Goal: Task Accomplishment & Management: Use online tool/utility

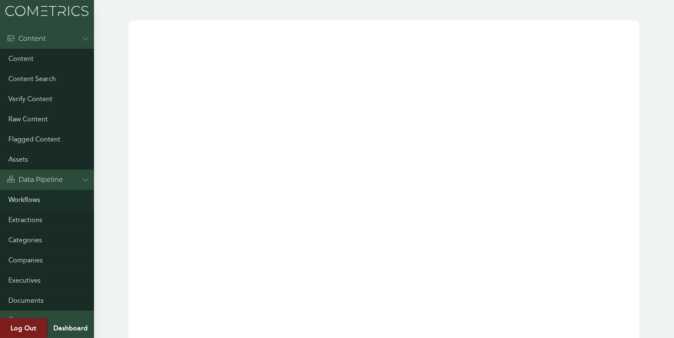
click at [33, 198] on link "Workflows" at bounding box center [47, 200] width 94 height 20
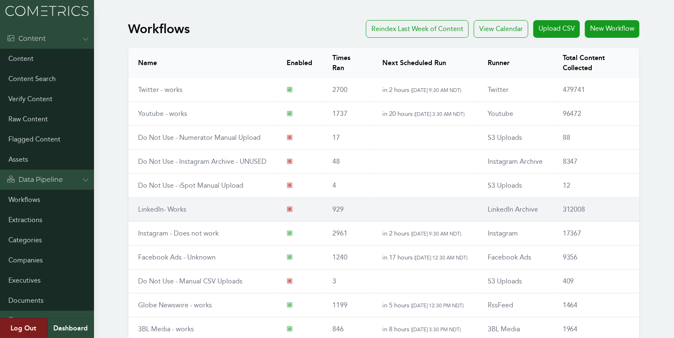
click at [166, 202] on td "LinkedIn- Works" at bounding box center [202, 210] width 148 height 24
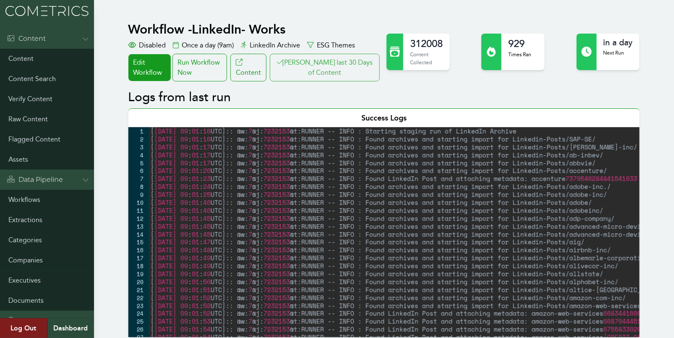
click at [323, 78] on button "[PERSON_NAME] last 30 Days of Content" at bounding box center [325, 68] width 110 height 28
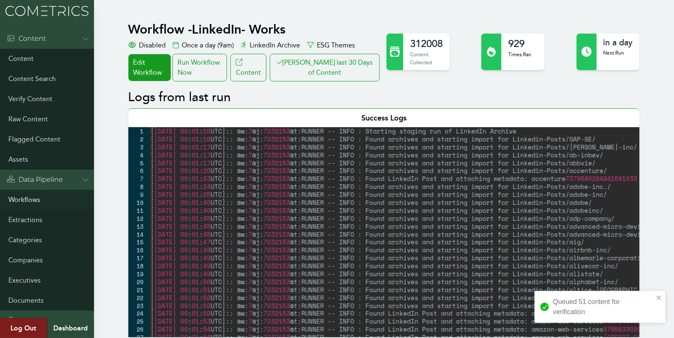
click at [26, 196] on link "Workflows" at bounding box center [47, 200] width 94 height 20
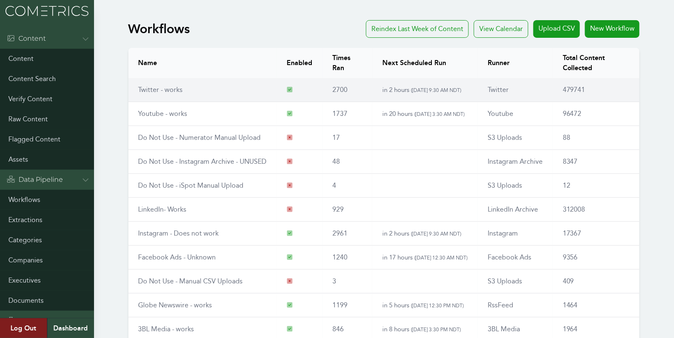
click at [146, 96] on td "Twitter - works" at bounding box center [202, 90] width 148 height 24
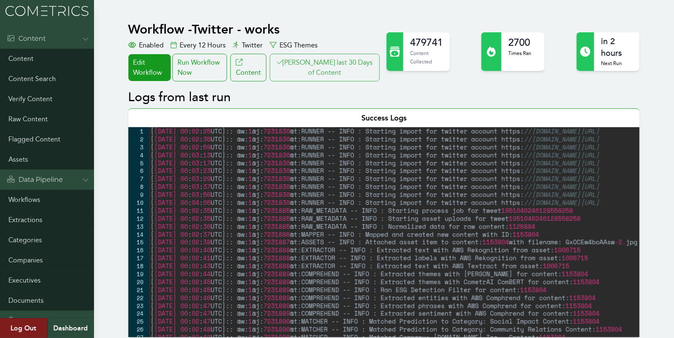
click at [348, 67] on button "[PERSON_NAME] last 30 Days of Content" at bounding box center [325, 68] width 110 height 28
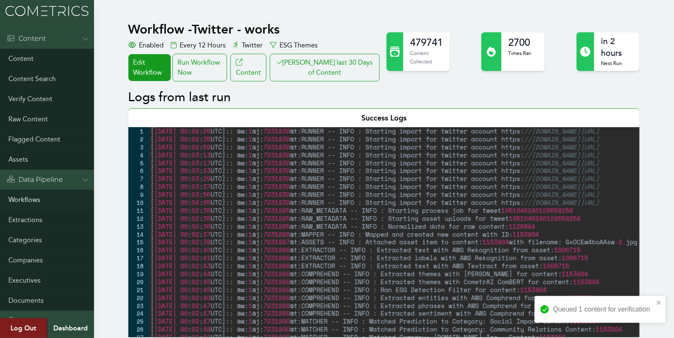
click at [24, 199] on link "Workflows" at bounding box center [47, 200] width 94 height 20
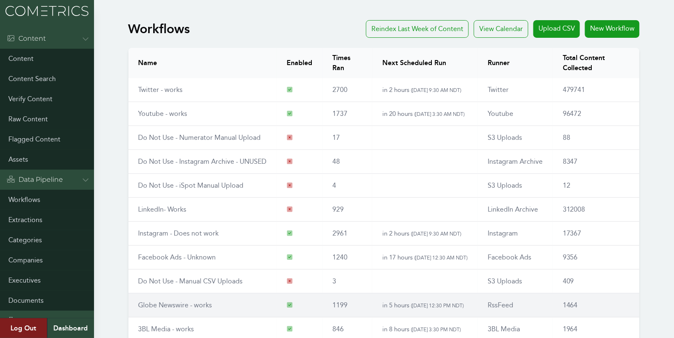
scroll to position [95, 0]
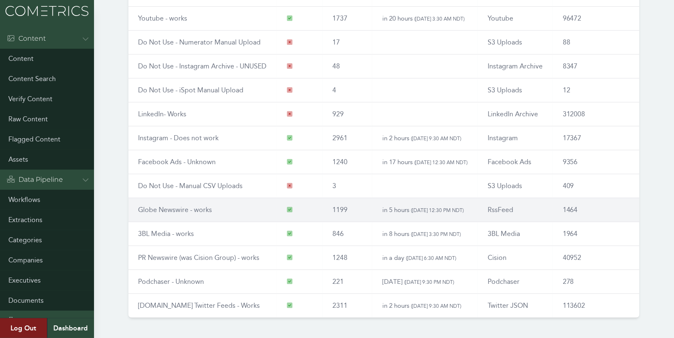
click at [197, 301] on link "[DOMAIN_NAME] Twitter Feeds - Works" at bounding box center [199, 305] width 122 height 8
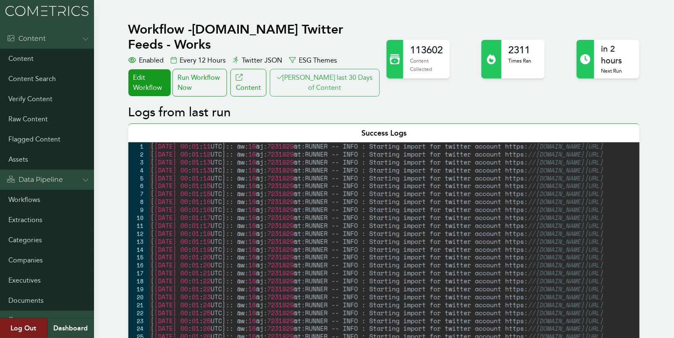
click at [336, 78] on button "Clair last 30 Days of Content" at bounding box center [325, 83] width 110 height 28
click at [346, 69] on button "Clair last 30 Days of Content" at bounding box center [325, 83] width 110 height 28
